Goal: Task Accomplishment & Management: Manage account settings

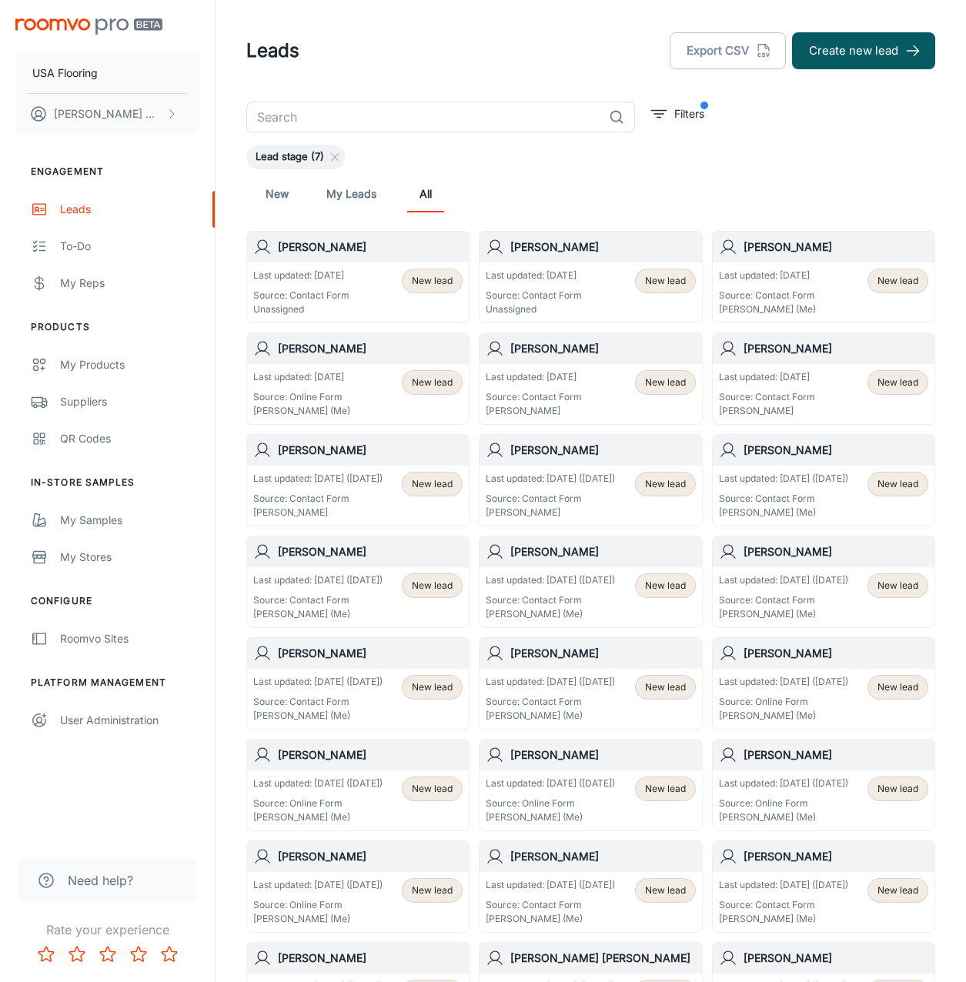
click at [352, 292] on div "Last updated: [DATE] Source: Contact Form Unassigned New lead" at bounding box center [357, 293] width 209 height 48
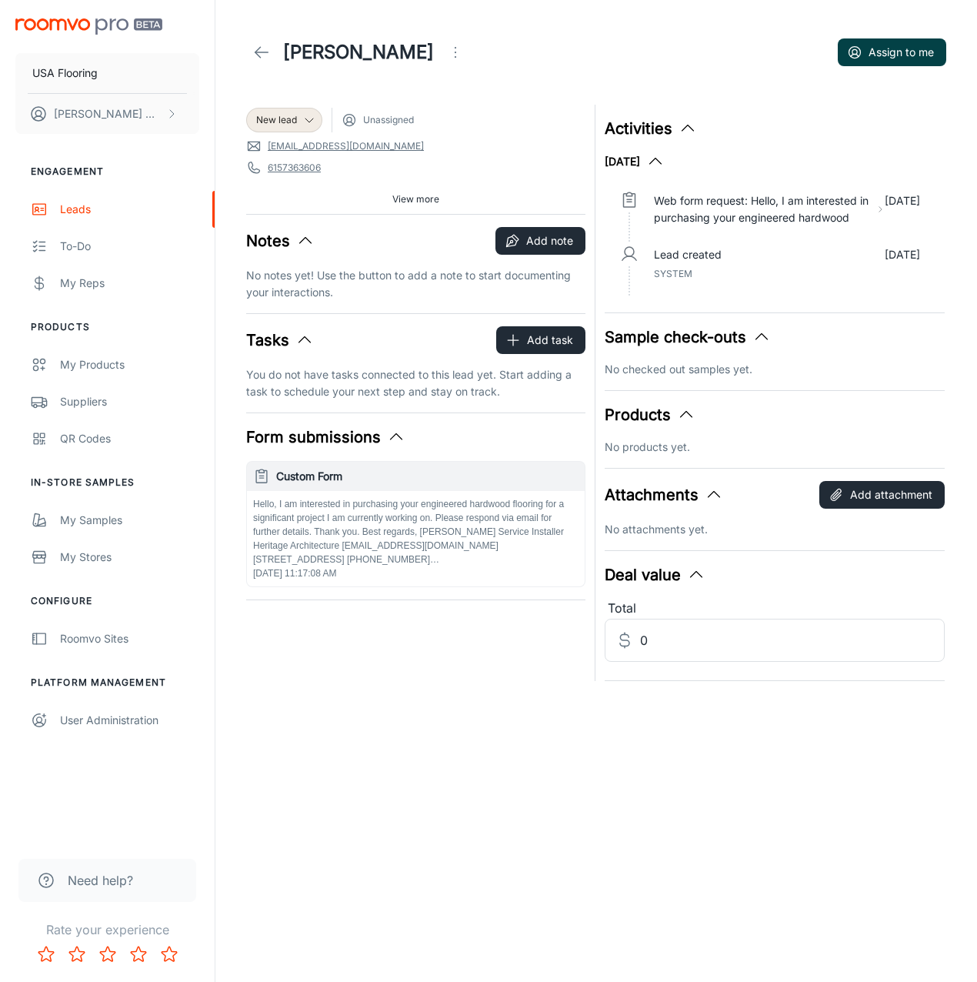
click at [854, 58] on circle "button" at bounding box center [856, 53] width 12 height 12
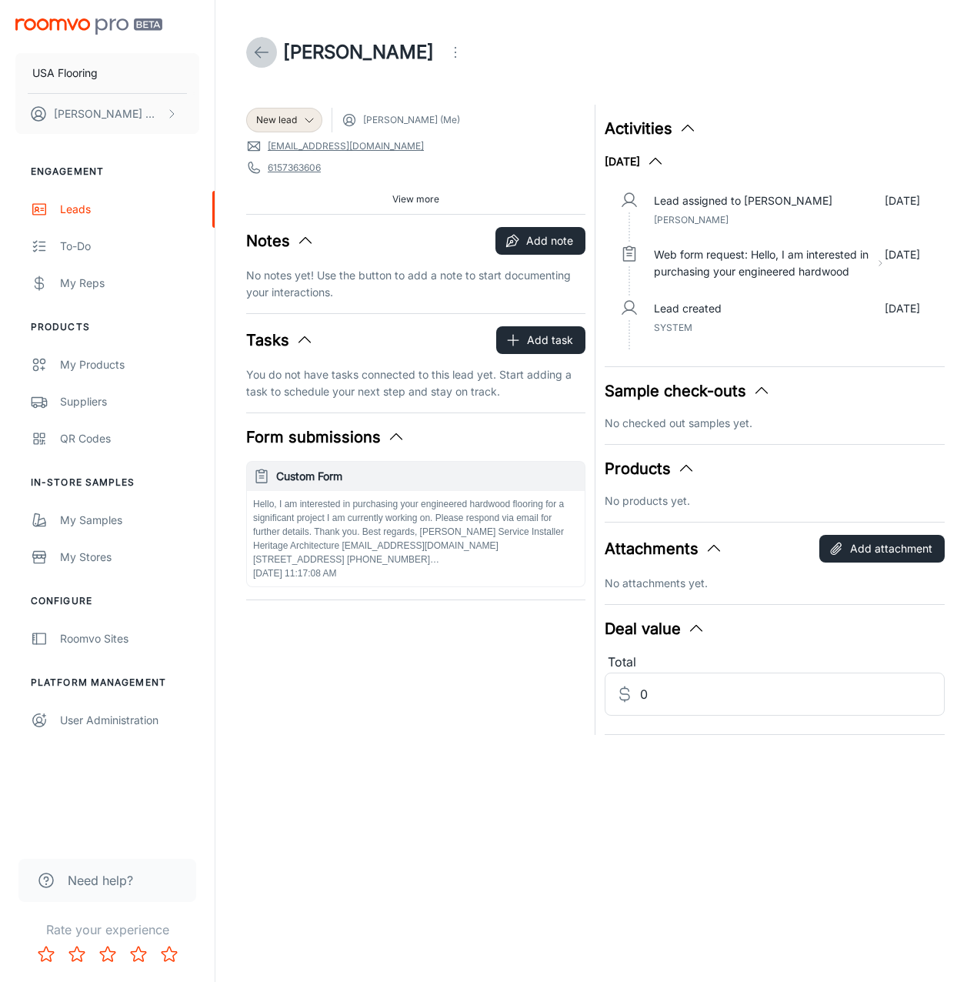
click at [269, 51] on icon at bounding box center [261, 52] width 18 height 18
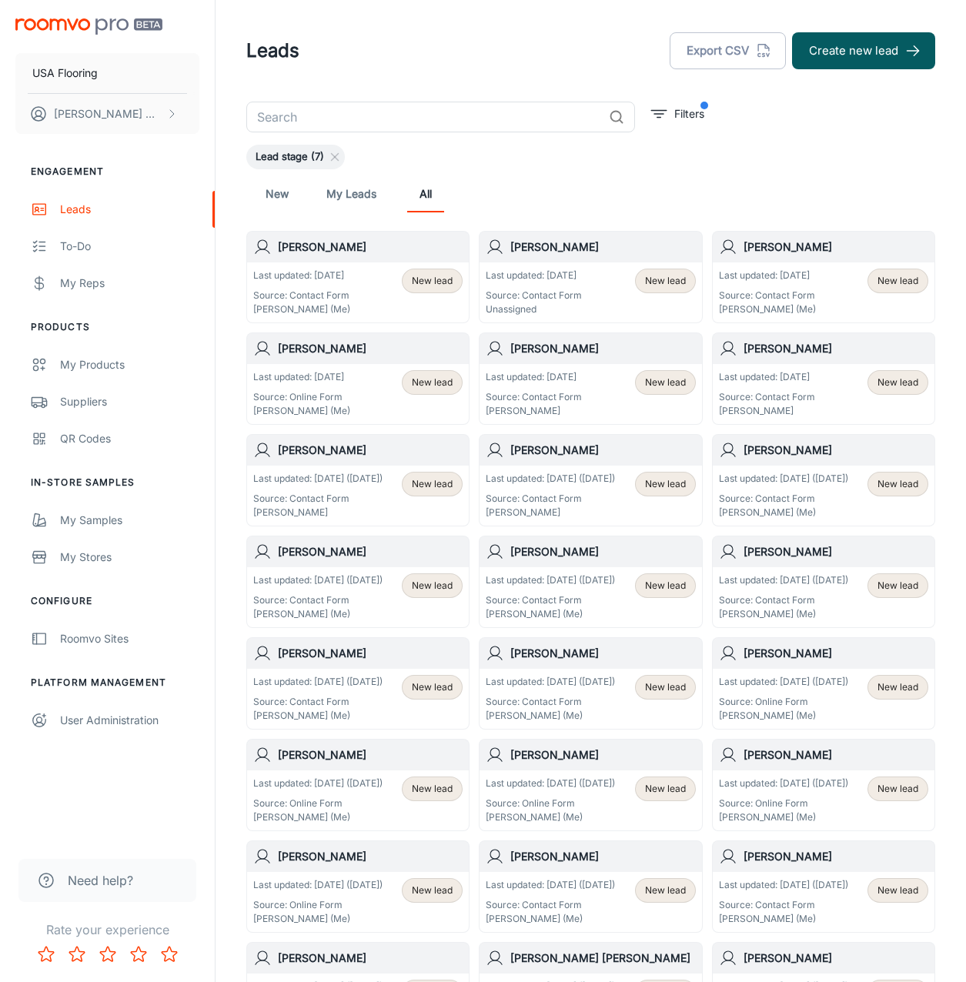
click at [537, 261] on div "[PERSON_NAME]" at bounding box center [590, 247] width 222 height 31
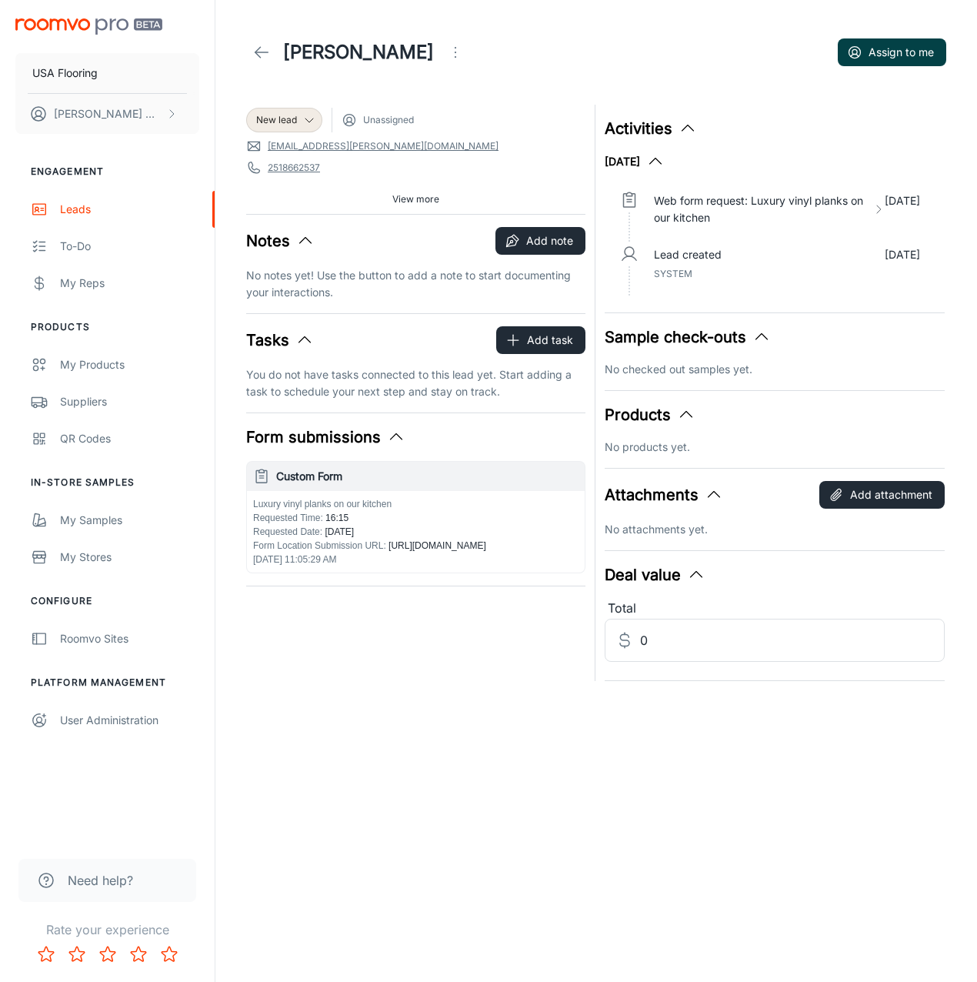
click at [916, 52] on button "Assign to me" at bounding box center [892, 52] width 108 height 28
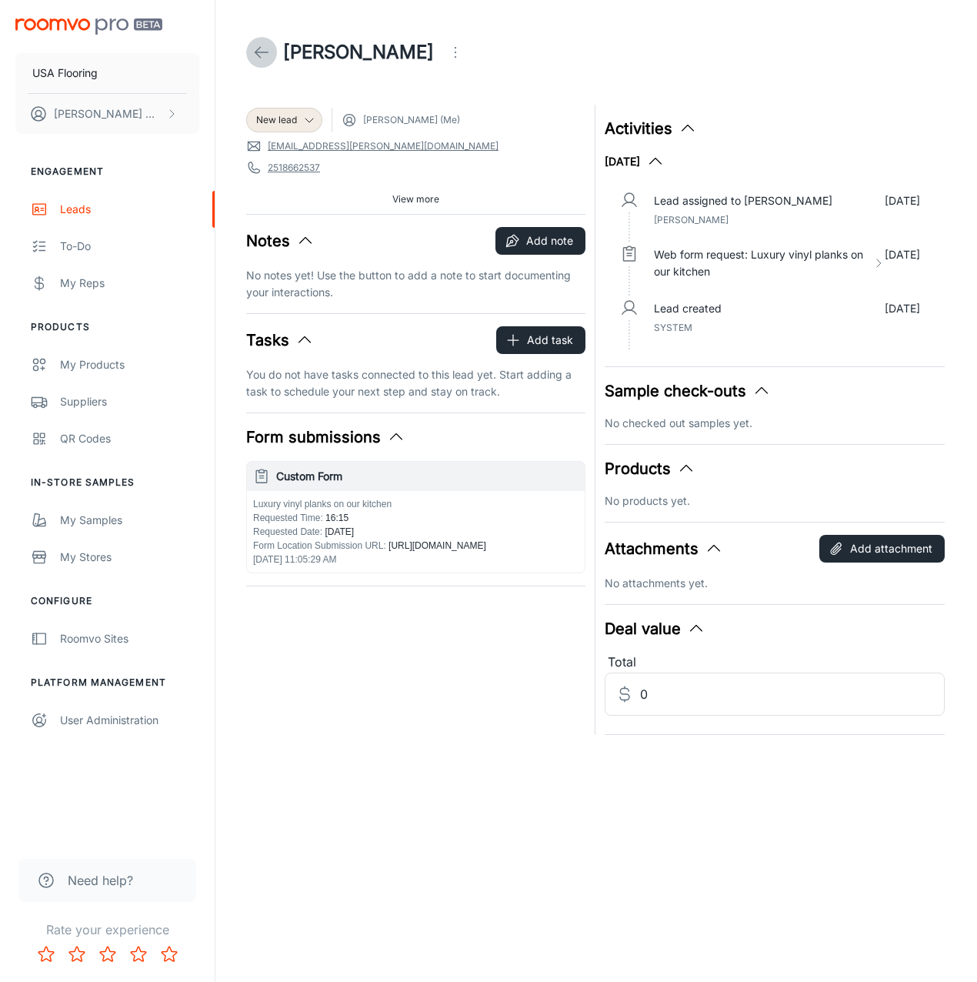
click at [267, 49] on icon at bounding box center [261, 52] width 18 height 18
